Goal: Transaction & Acquisition: Book appointment/travel/reservation

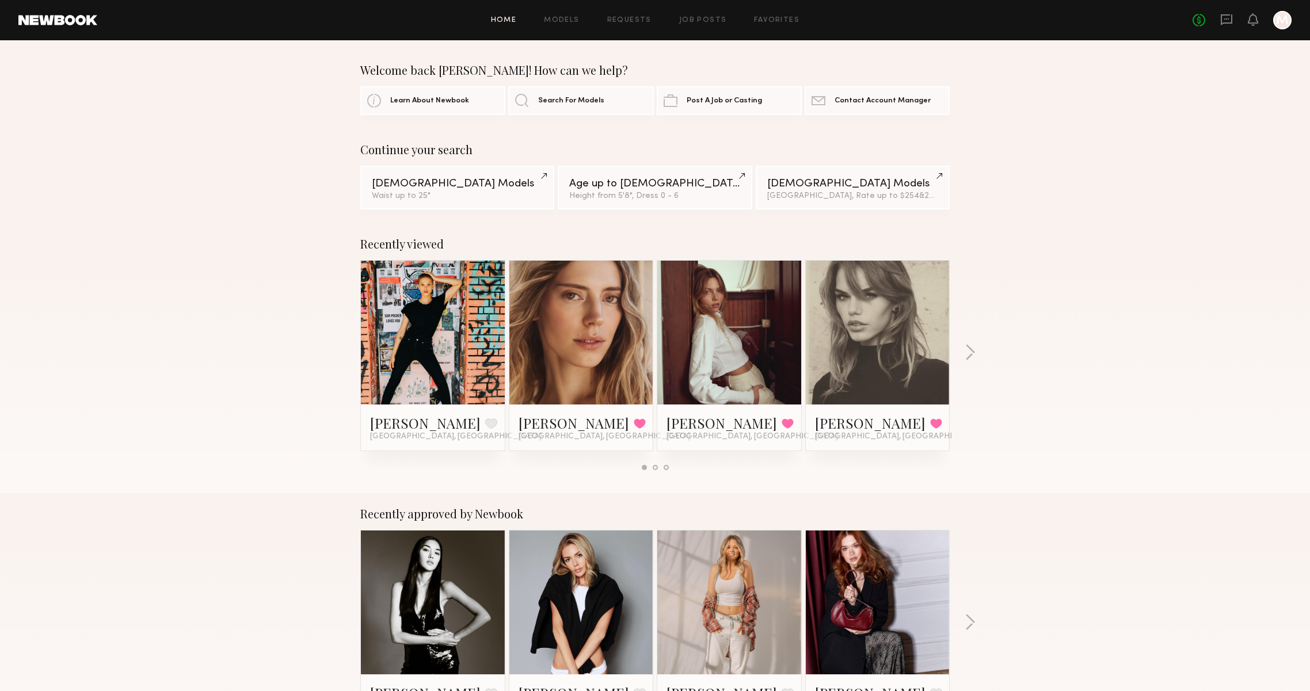
click at [685, 322] on div at bounding box center [729, 333] width 144 height 144
click at [689, 435] on span "[GEOGRAPHIC_DATA], [GEOGRAPHIC_DATA]" at bounding box center [753, 436] width 172 height 9
click at [689, 425] on link "[PERSON_NAME]" at bounding box center [722, 423] width 111 height 18
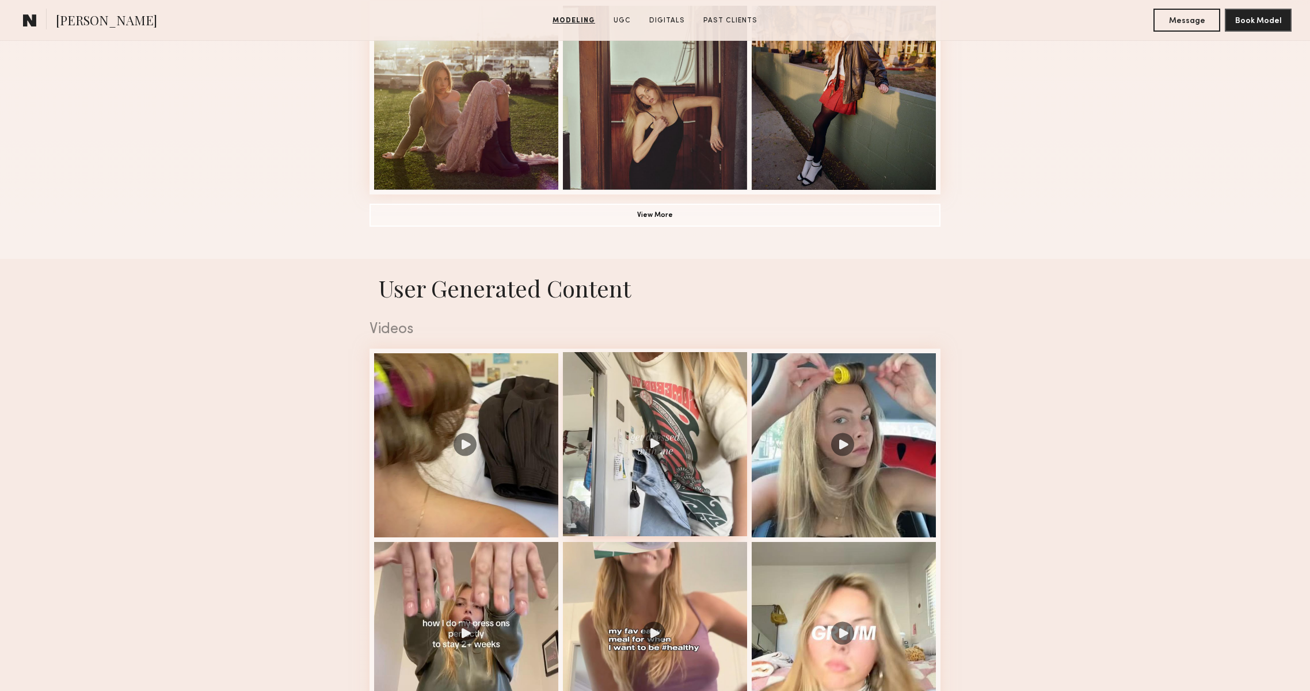
scroll to position [896, 0]
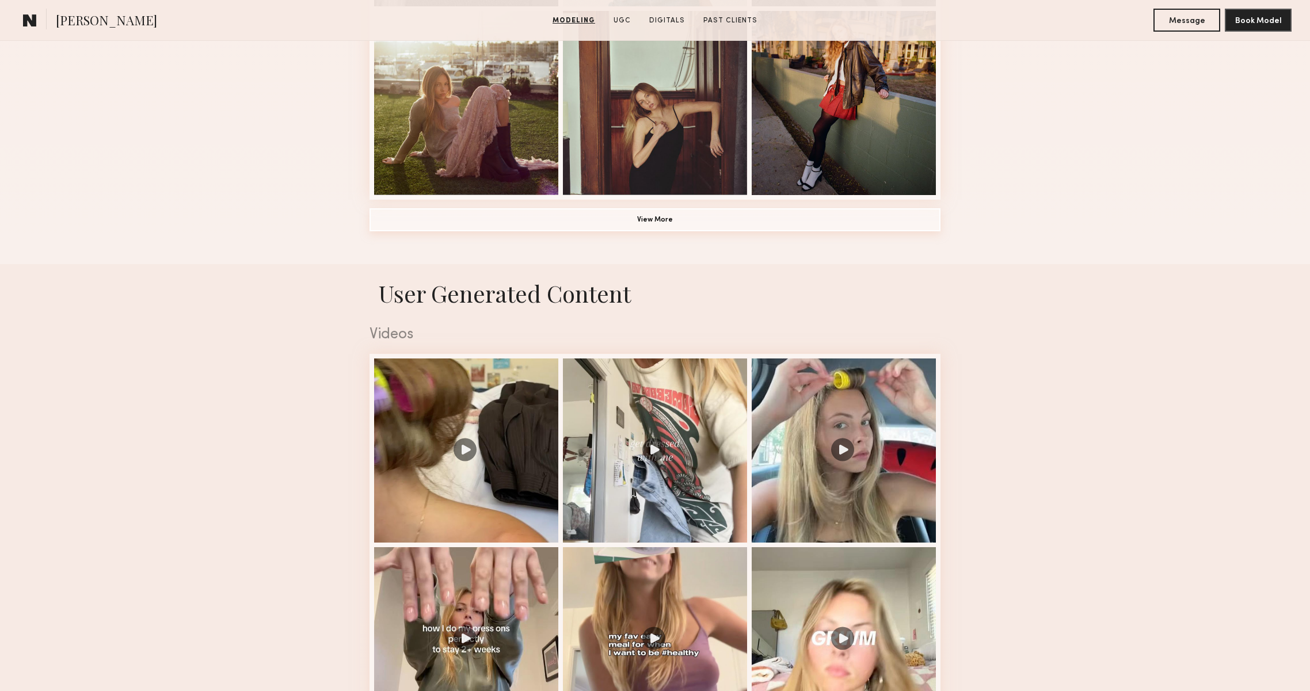
click at [743, 231] on button "View More" at bounding box center [655, 219] width 571 height 23
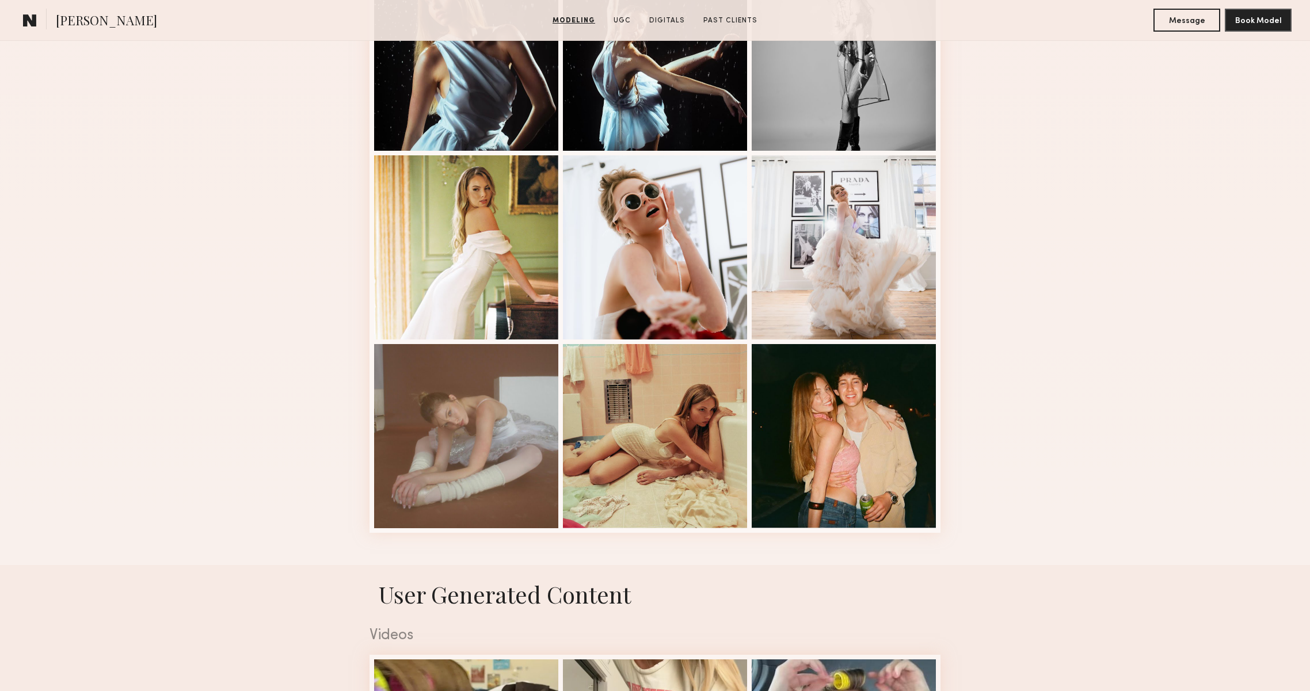
scroll to position [1315, 0]
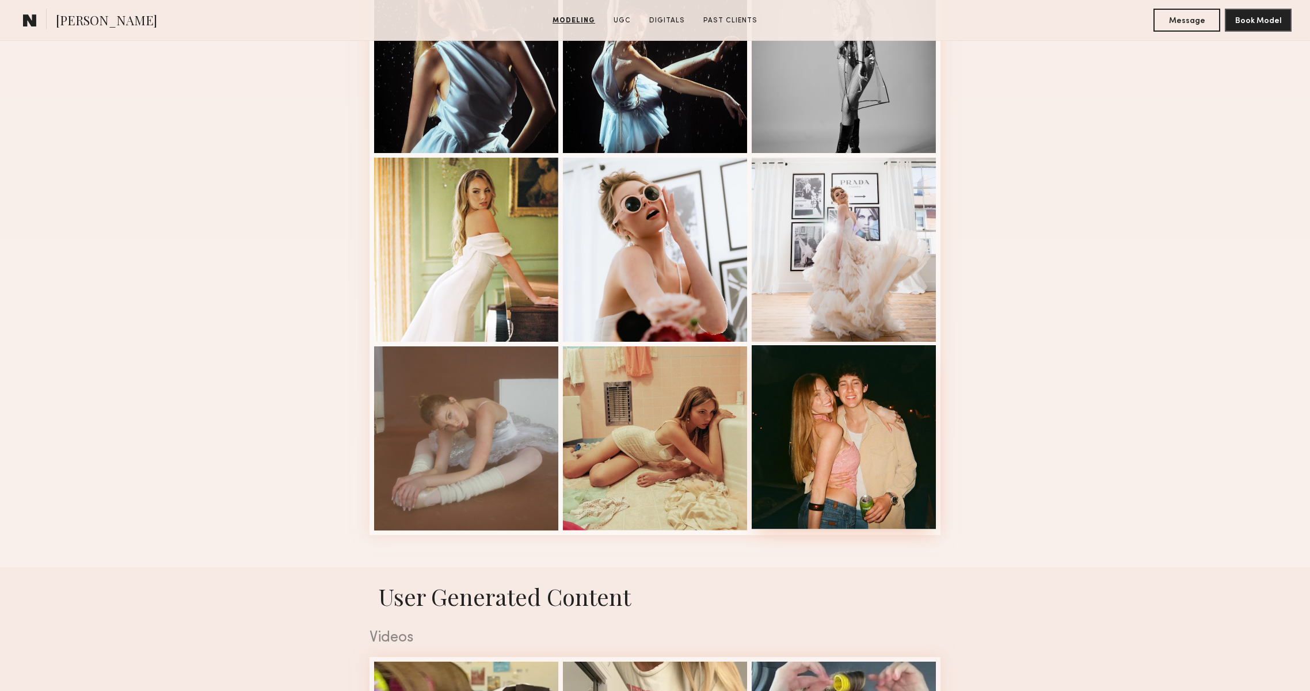
click at [853, 466] on div at bounding box center [844, 437] width 184 height 184
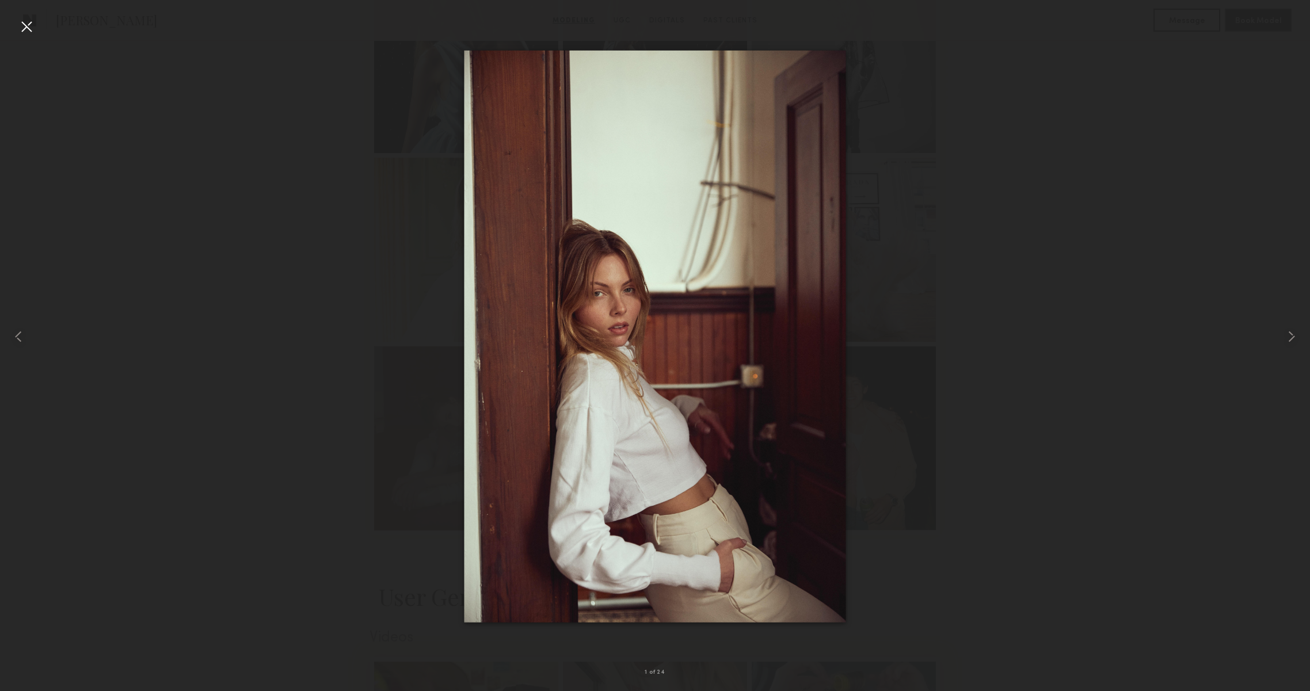
click at [32, 26] on div at bounding box center [26, 26] width 18 height 18
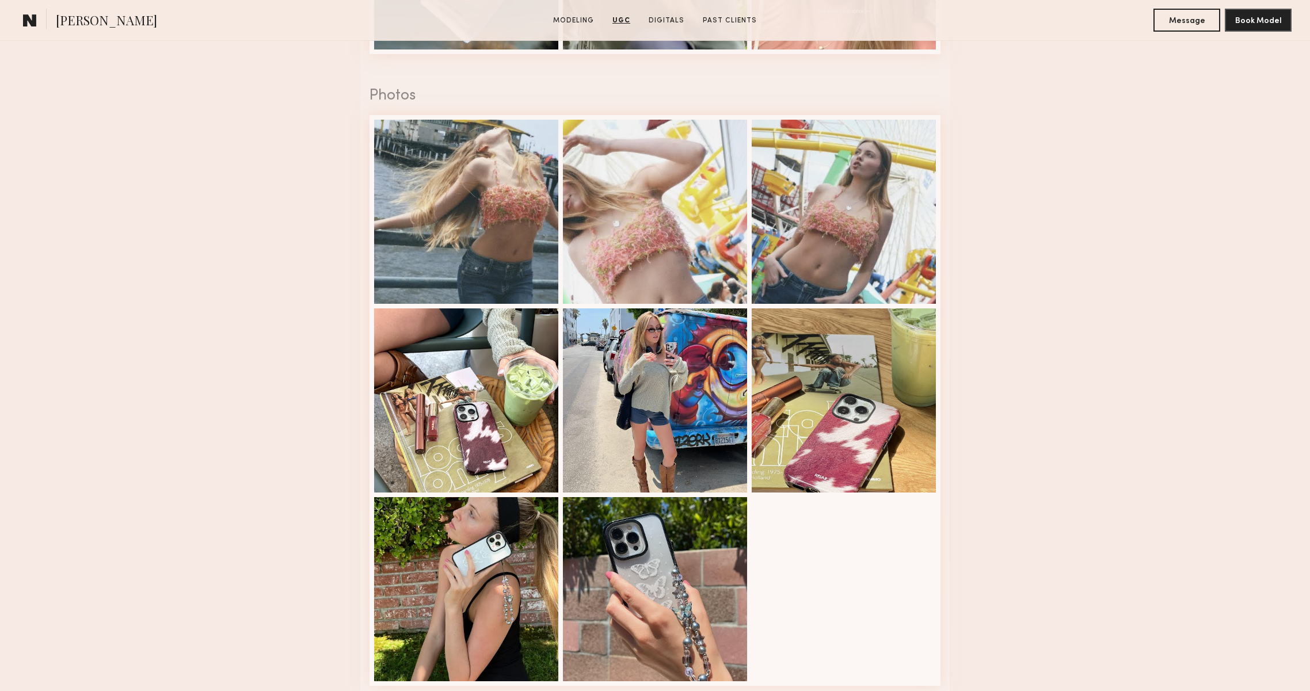
scroll to position [2677, 0]
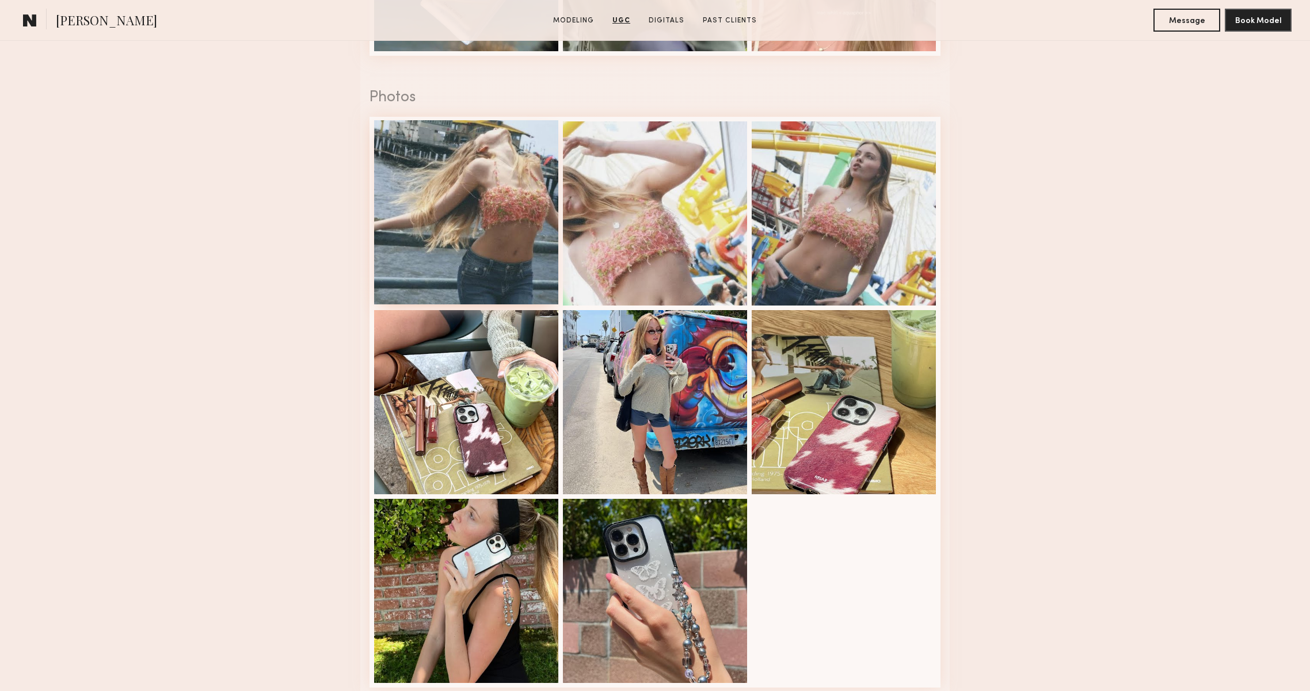
click at [449, 245] on div at bounding box center [466, 212] width 184 height 184
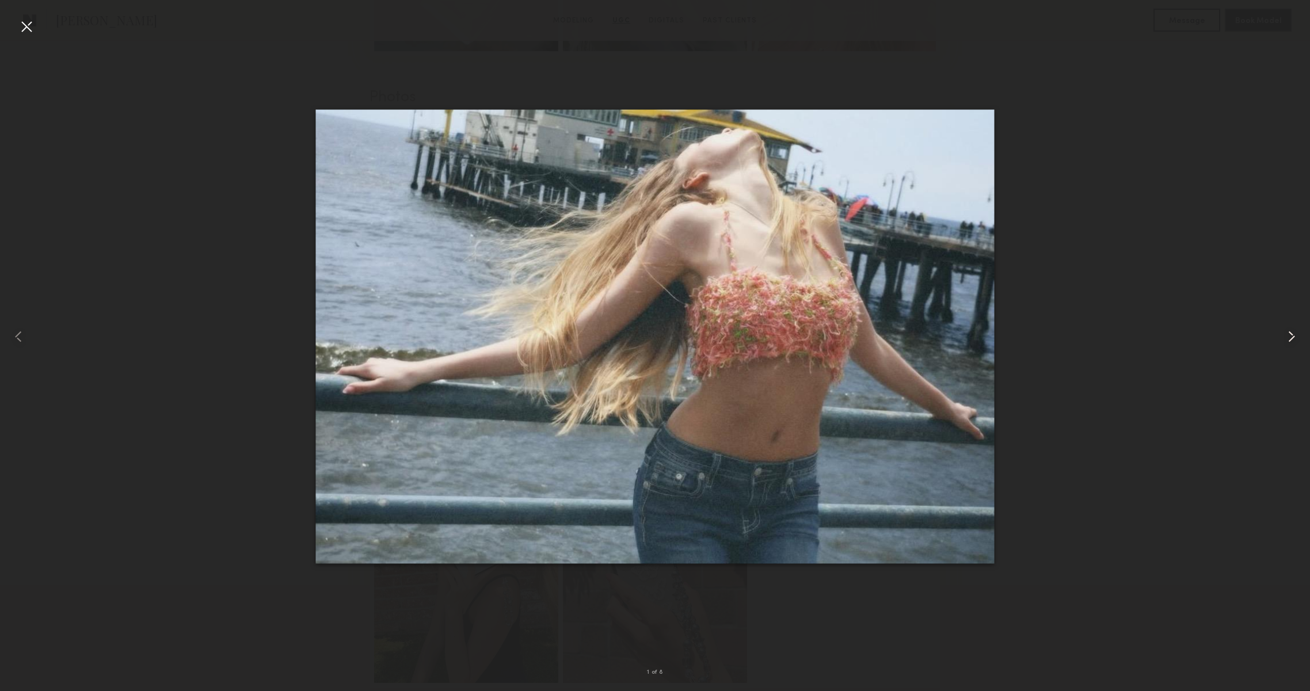
click at [1299, 348] on div at bounding box center [1284, 336] width 52 height 636
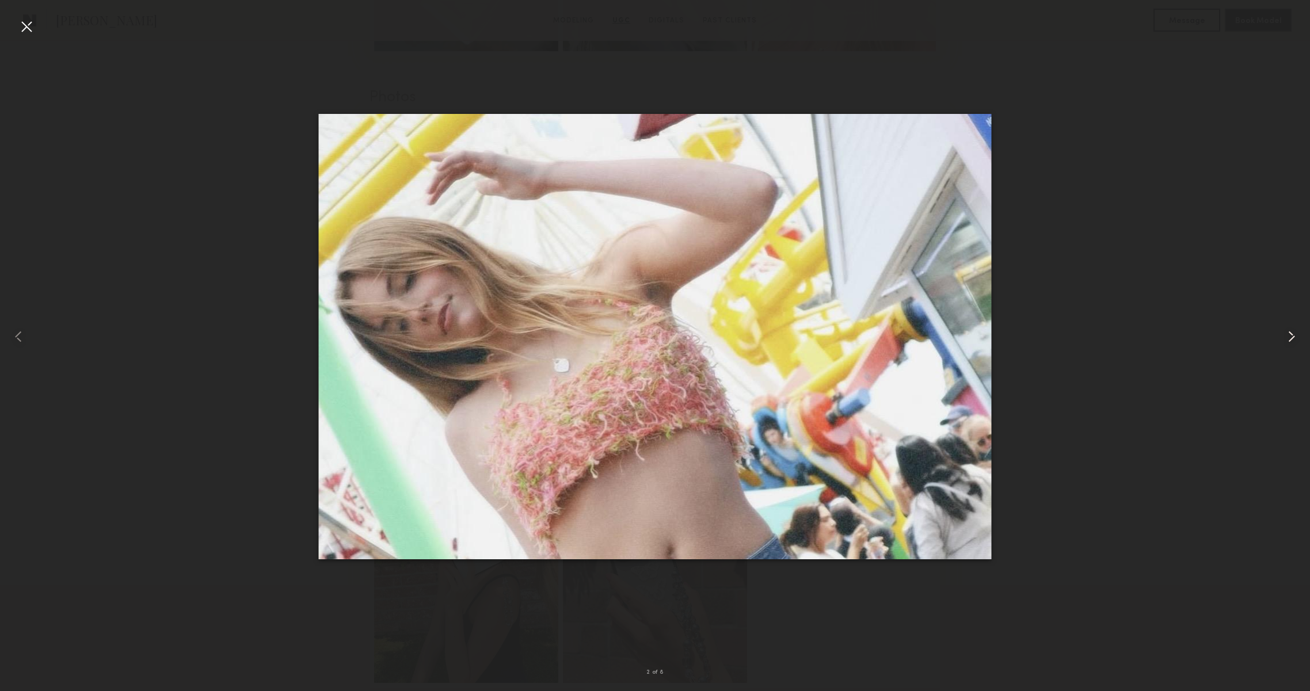
click at [1299, 348] on div at bounding box center [1284, 336] width 52 height 636
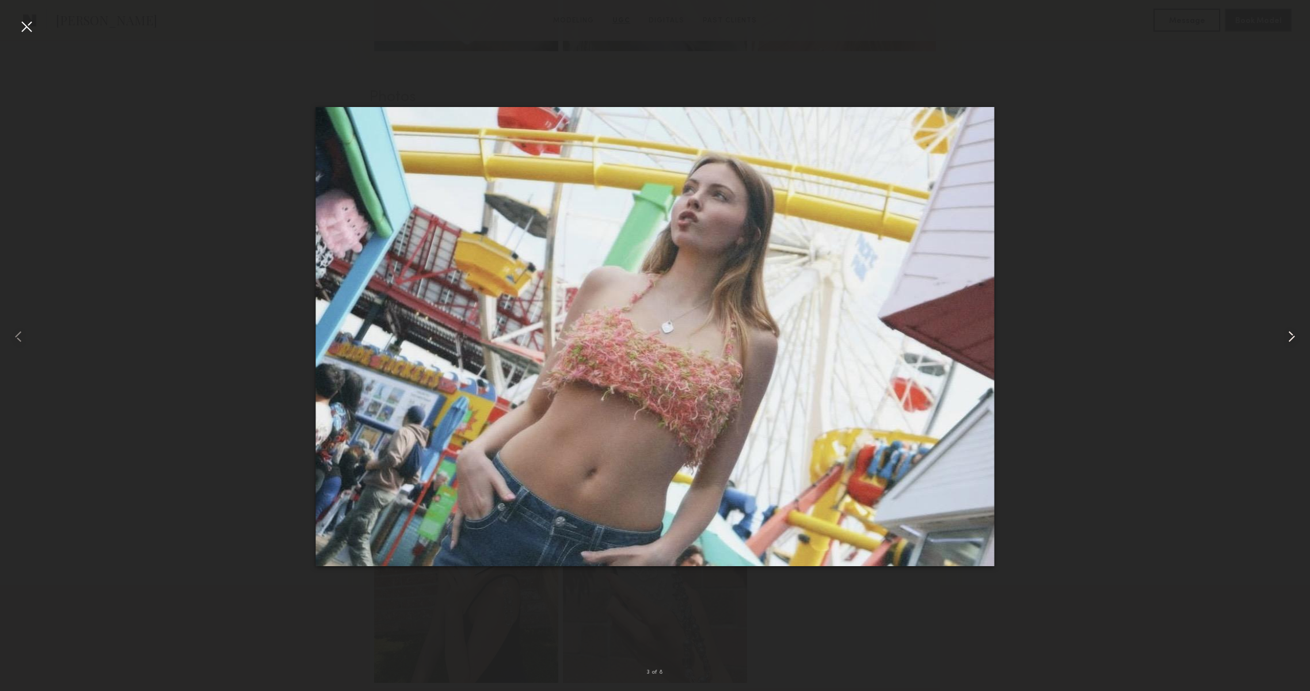
click at [1299, 348] on div at bounding box center [1284, 336] width 52 height 636
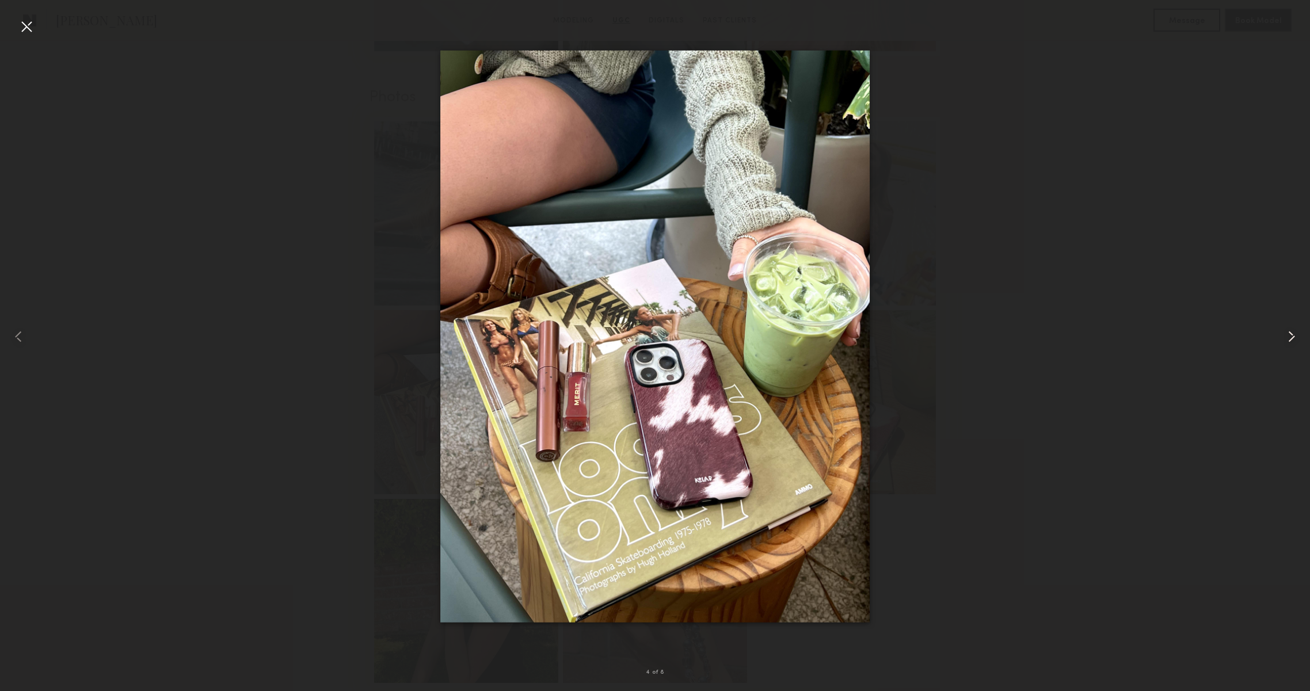
click at [1299, 348] on div at bounding box center [1284, 336] width 52 height 636
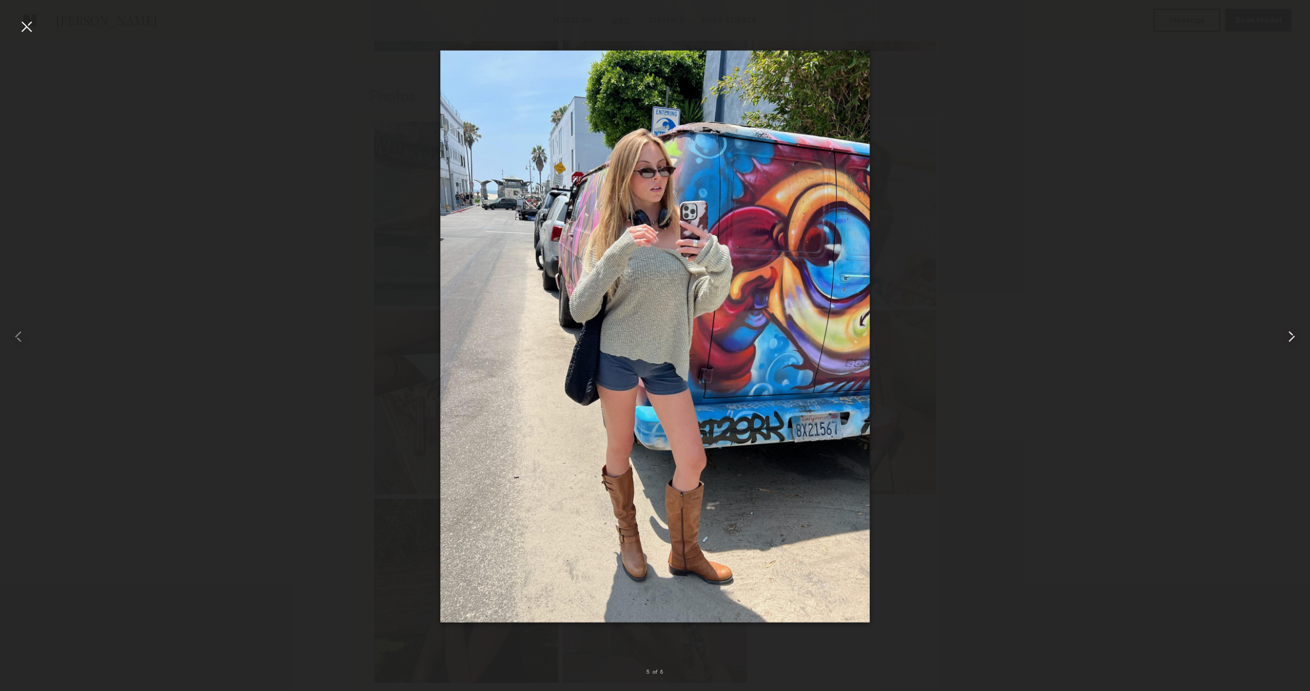
click at [1299, 349] on div at bounding box center [1284, 336] width 52 height 636
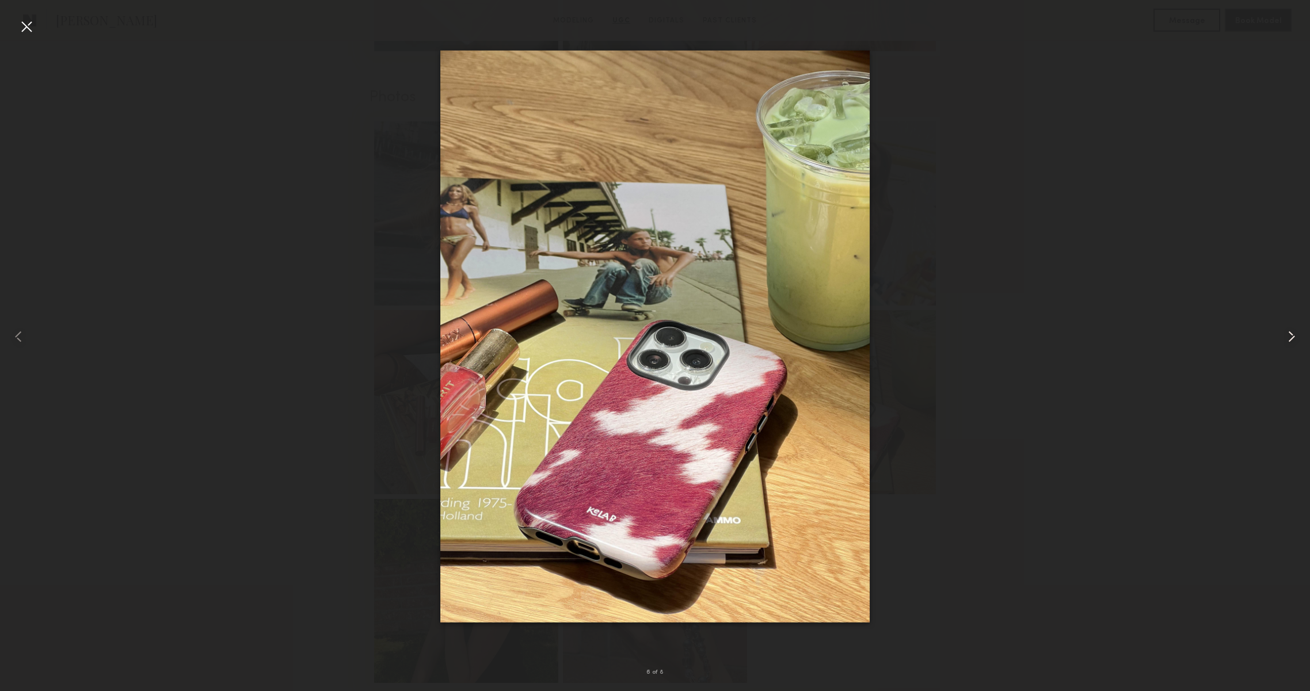
click at [1299, 349] on div at bounding box center [1284, 336] width 52 height 636
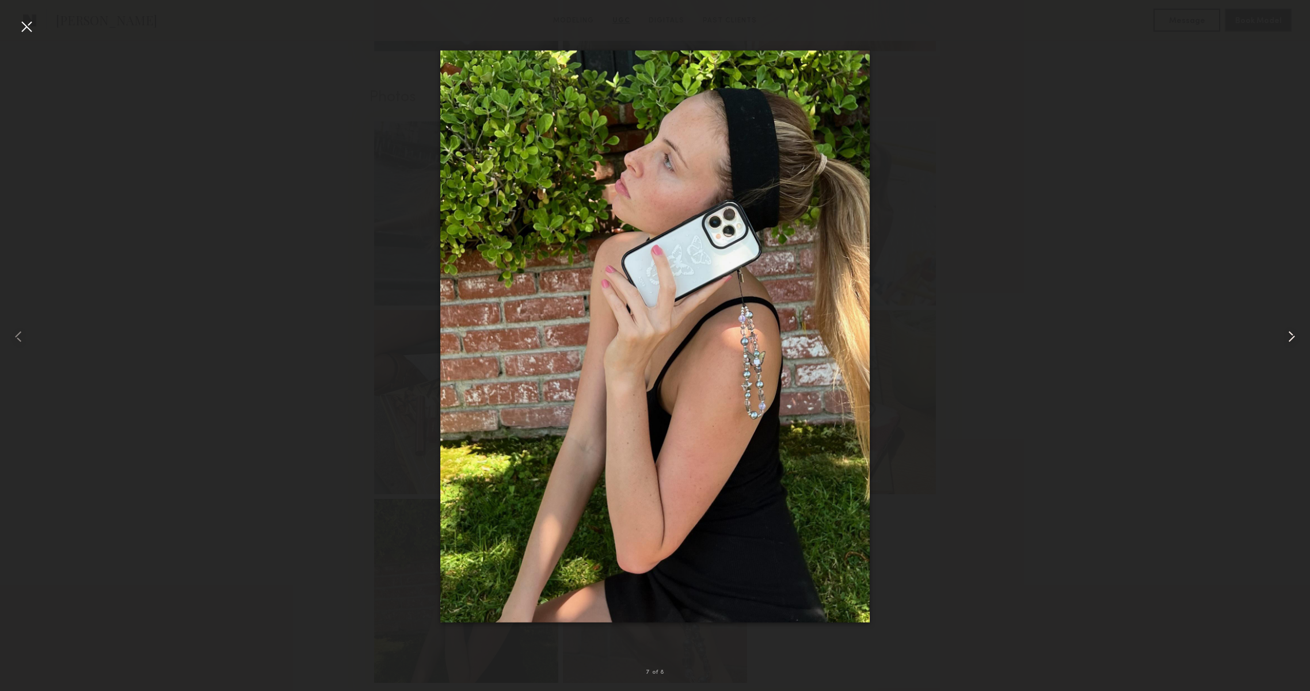
click at [1299, 349] on div at bounding box center [1284, 336] width 52 height 636
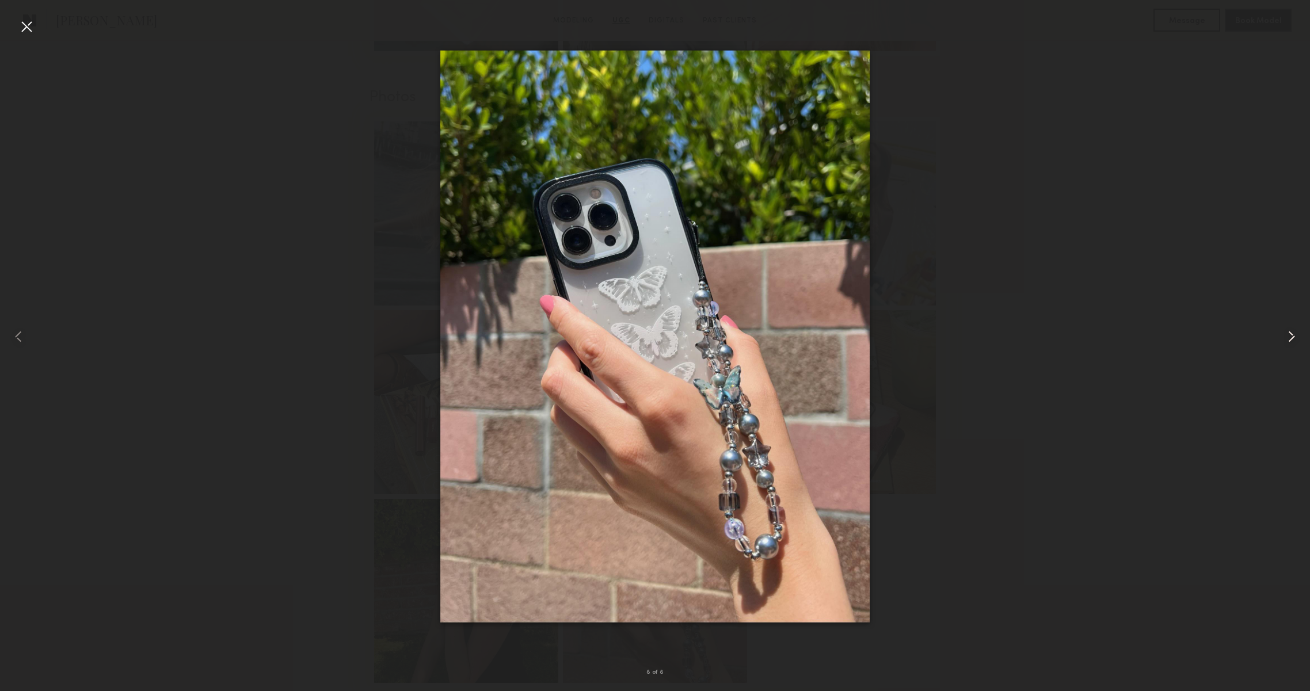
click at [1299, 349] on div at bounding box center [1284, 336] width 52 height 636
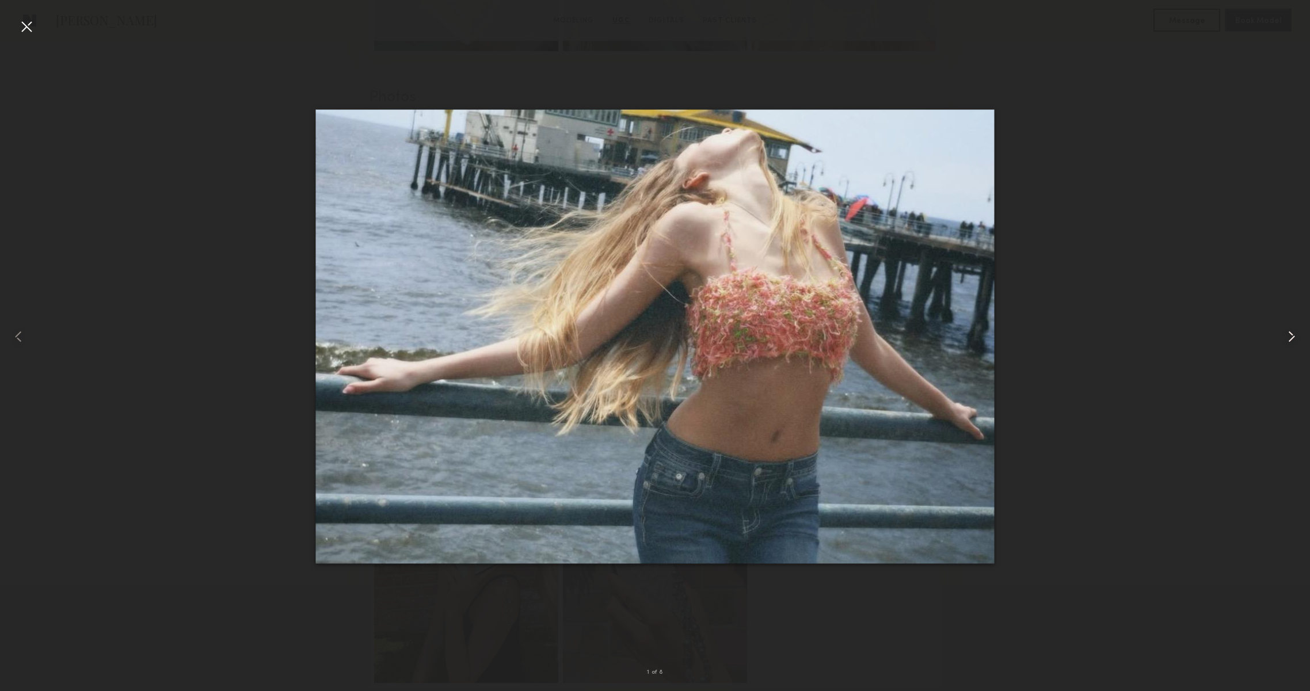
click at [1299, 349] on div at bounding box center [1284, 336] width 52 height 636
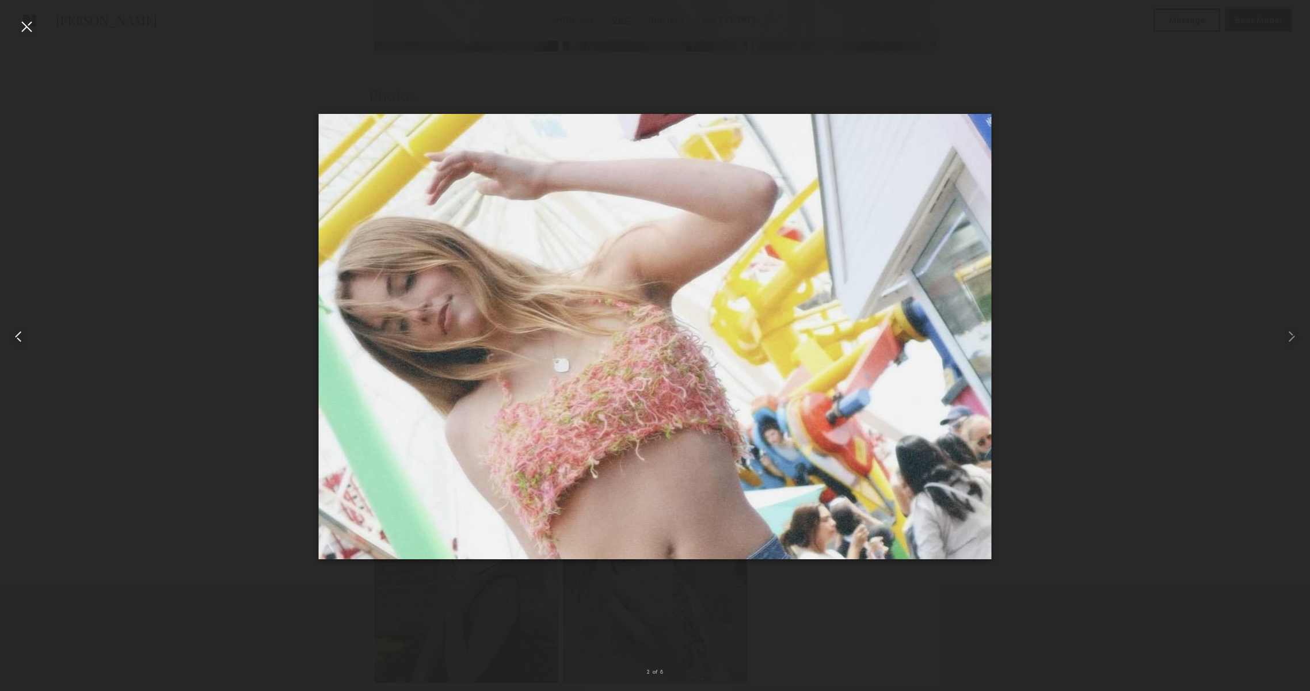
click at [15, 29] on div at bounding box center [26, 336] width 52 height 636
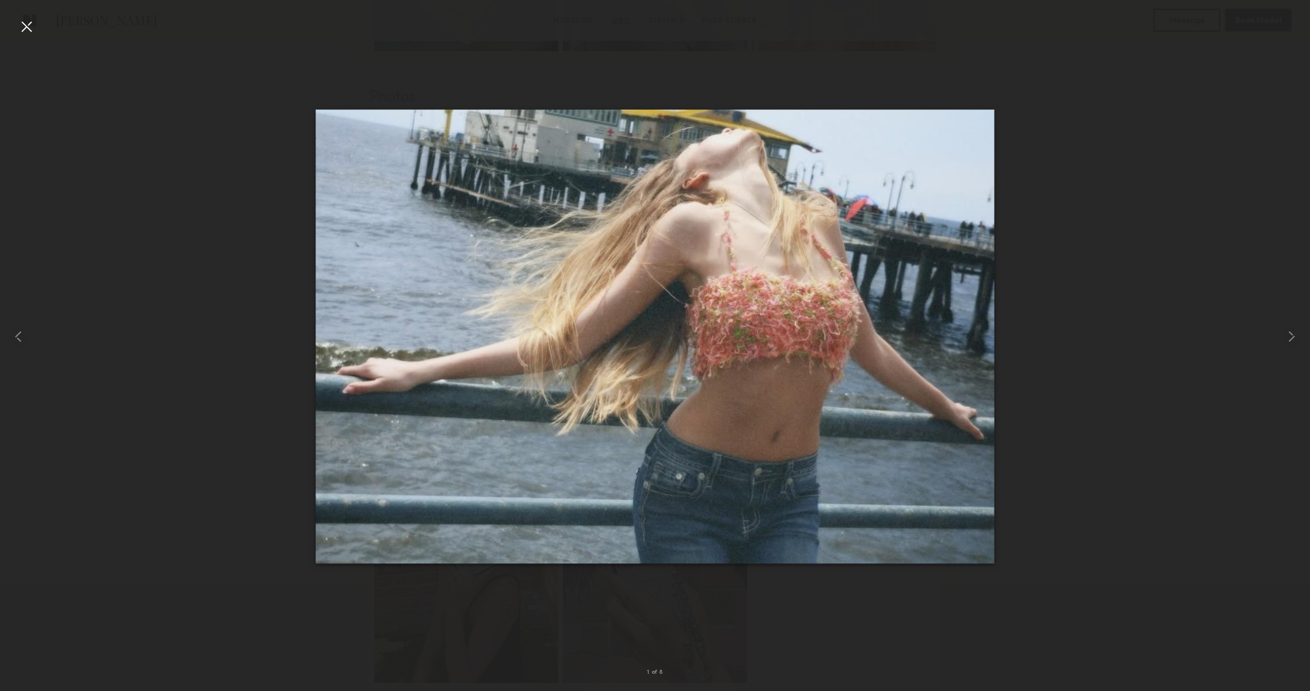
scroll to position [3024, 0]
click at [35, 26] on div at bounding box center [26, 26] width 18 height 18
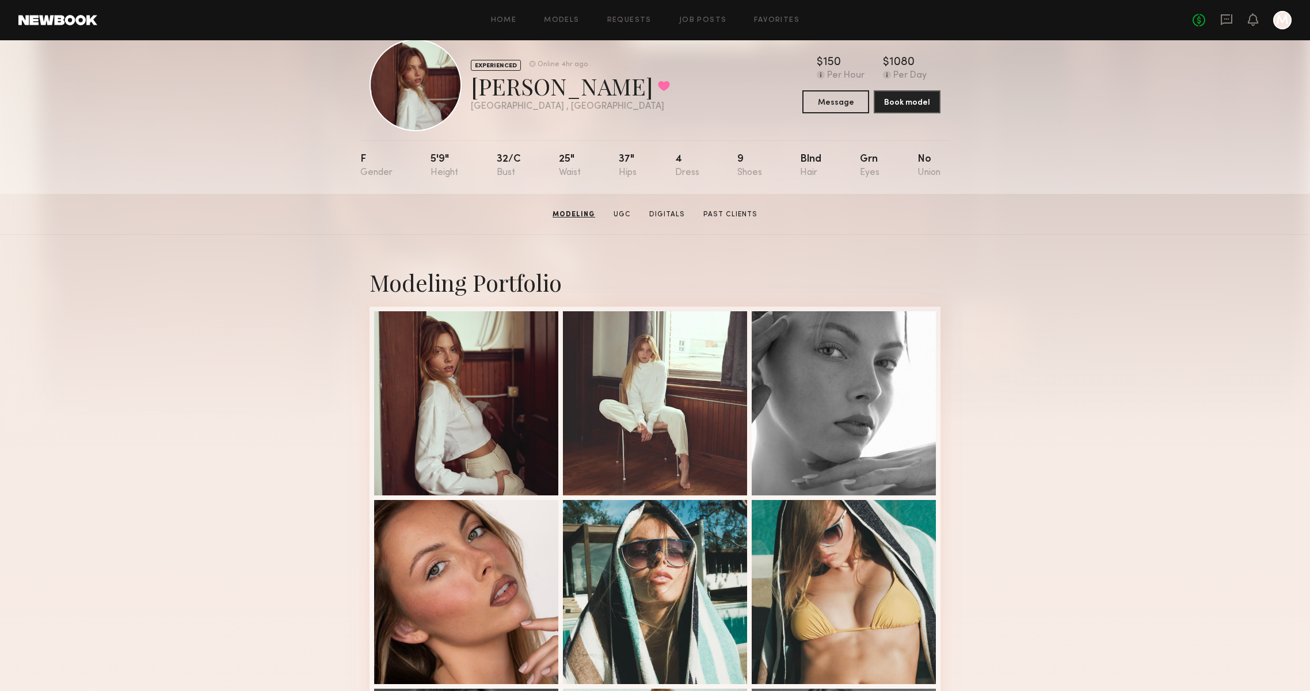
scroll to position [14, 0]
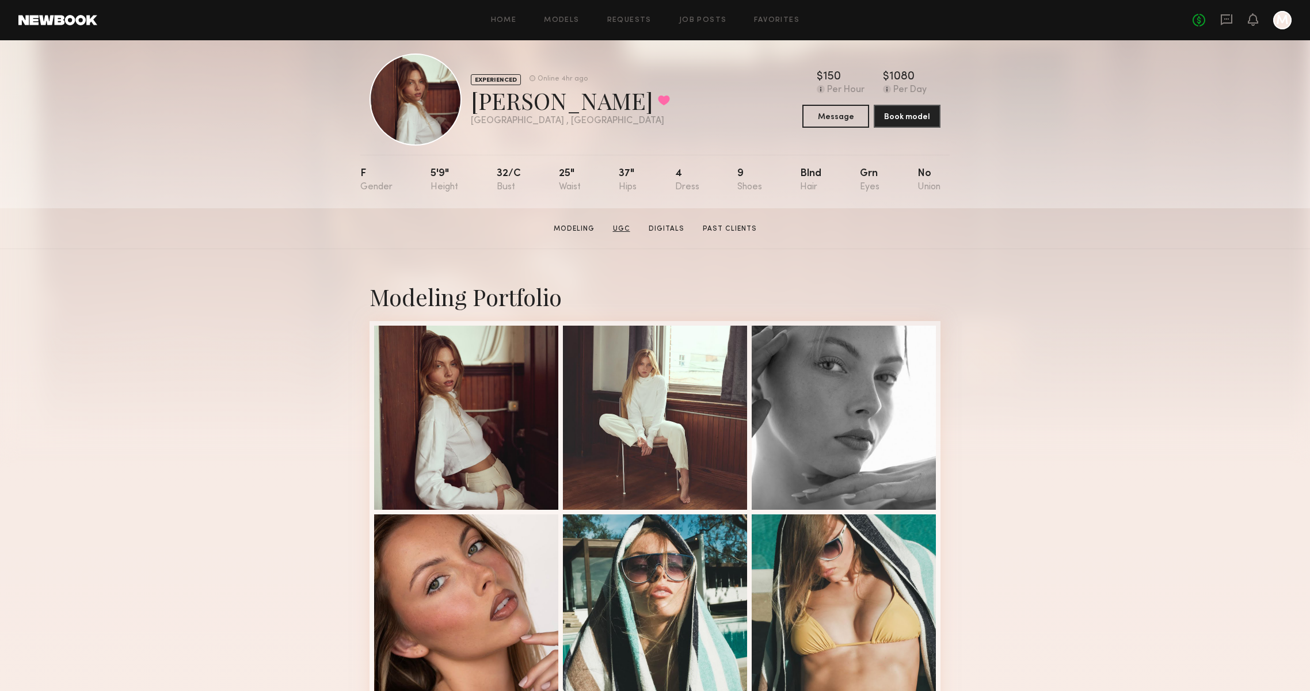
click at [622, 231] on link "UGC" at bounding box center [622, 229] width 26 height 10
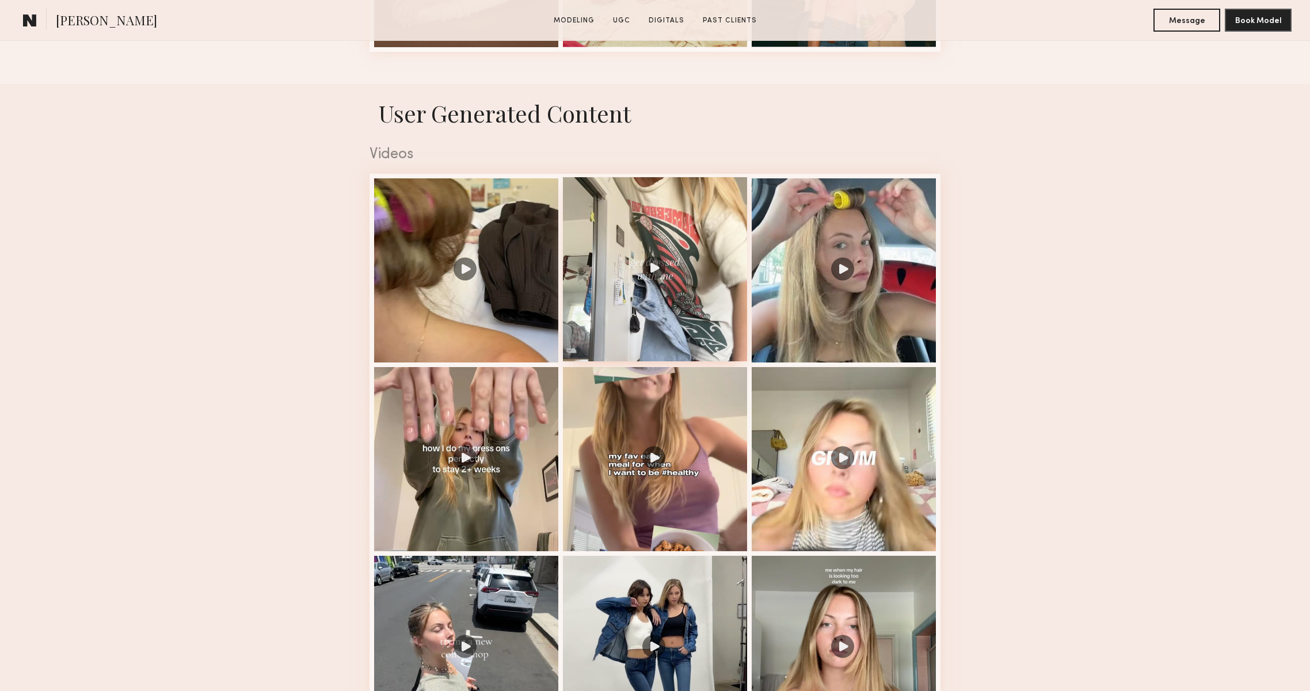
scroll to position [1815, 0]
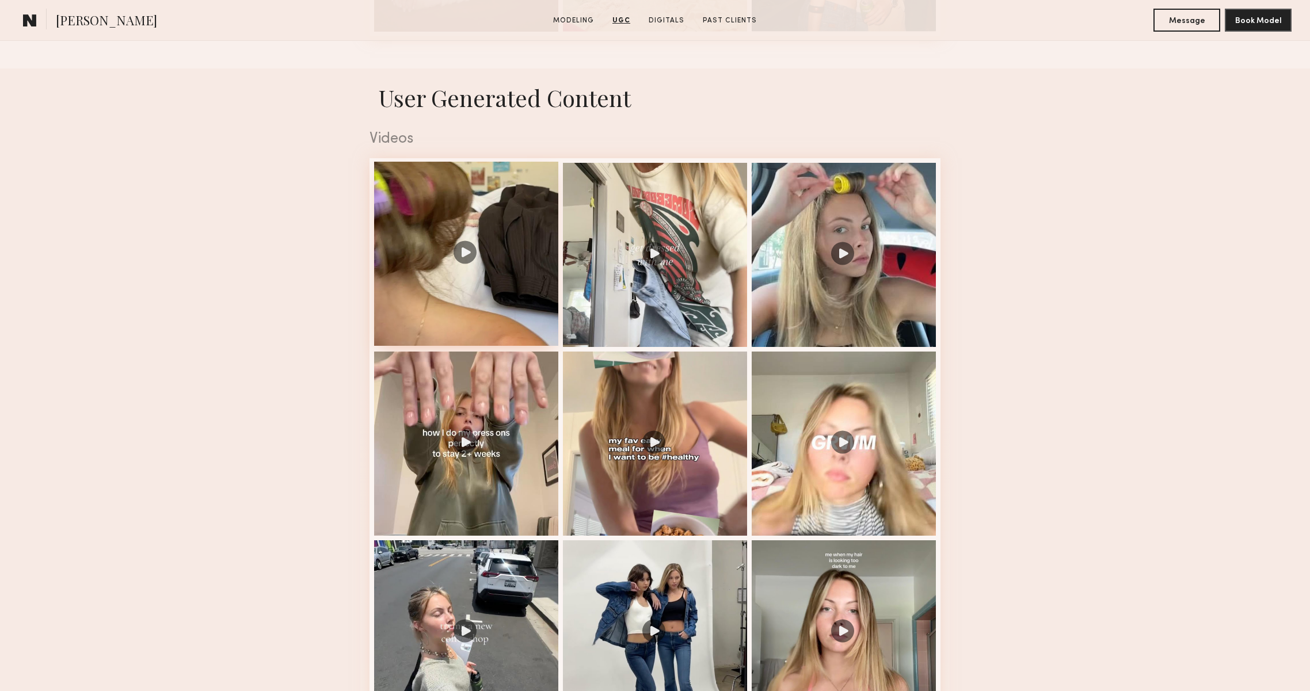
click at [467, 227] on div at bounding box center [466, 254] width 184 height 184
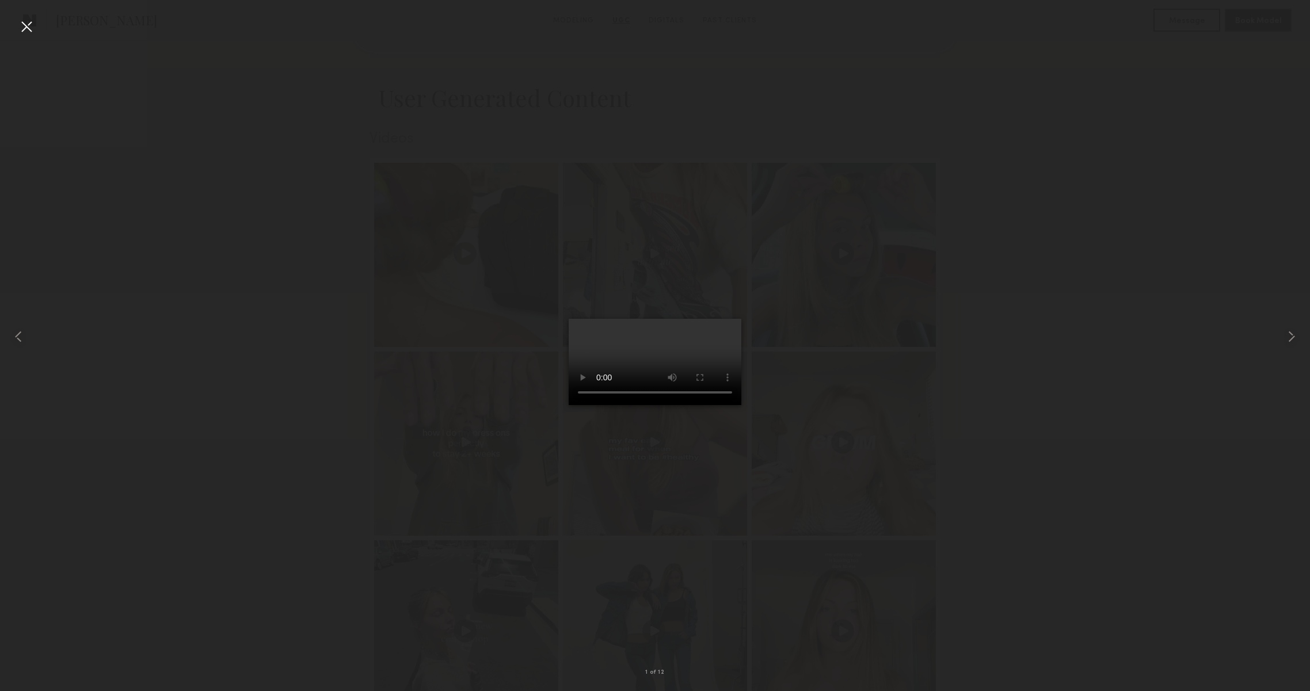
click at [24, 30] on div at bounding box center [26, 26] width 18 height 18
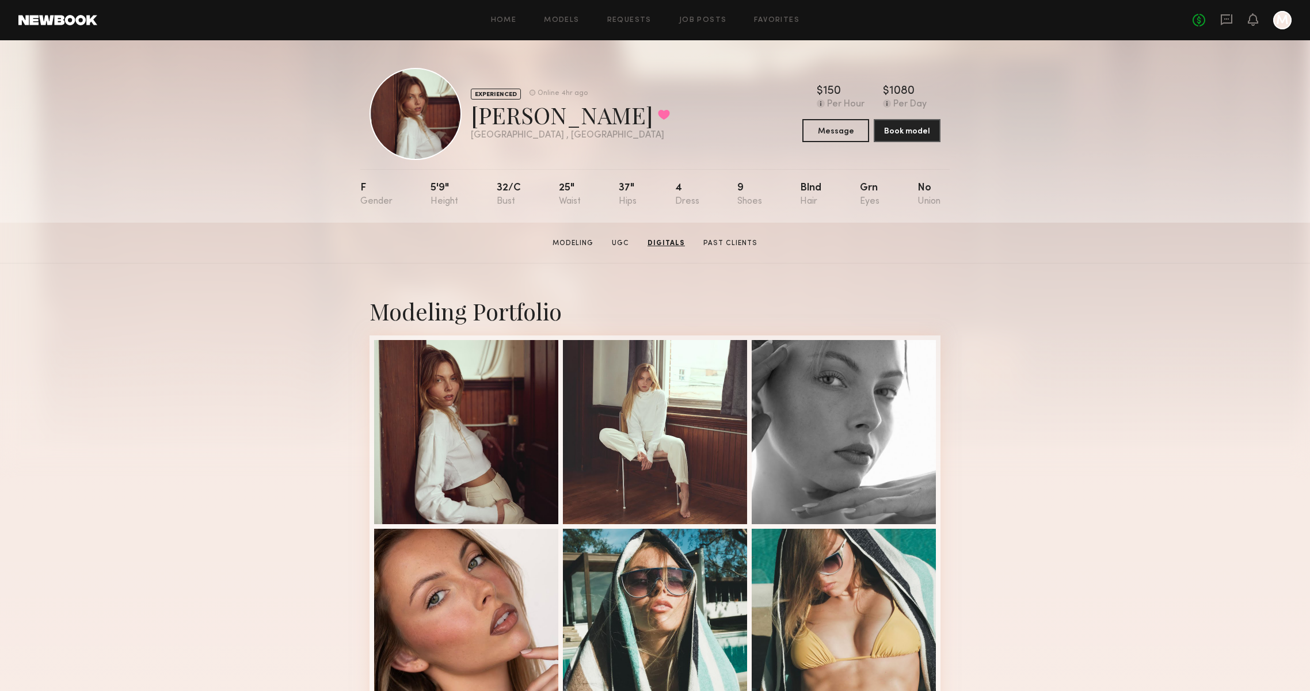
scroll to position [0, 0]
